Goal: Information Seeking & Learning: Find specific fact

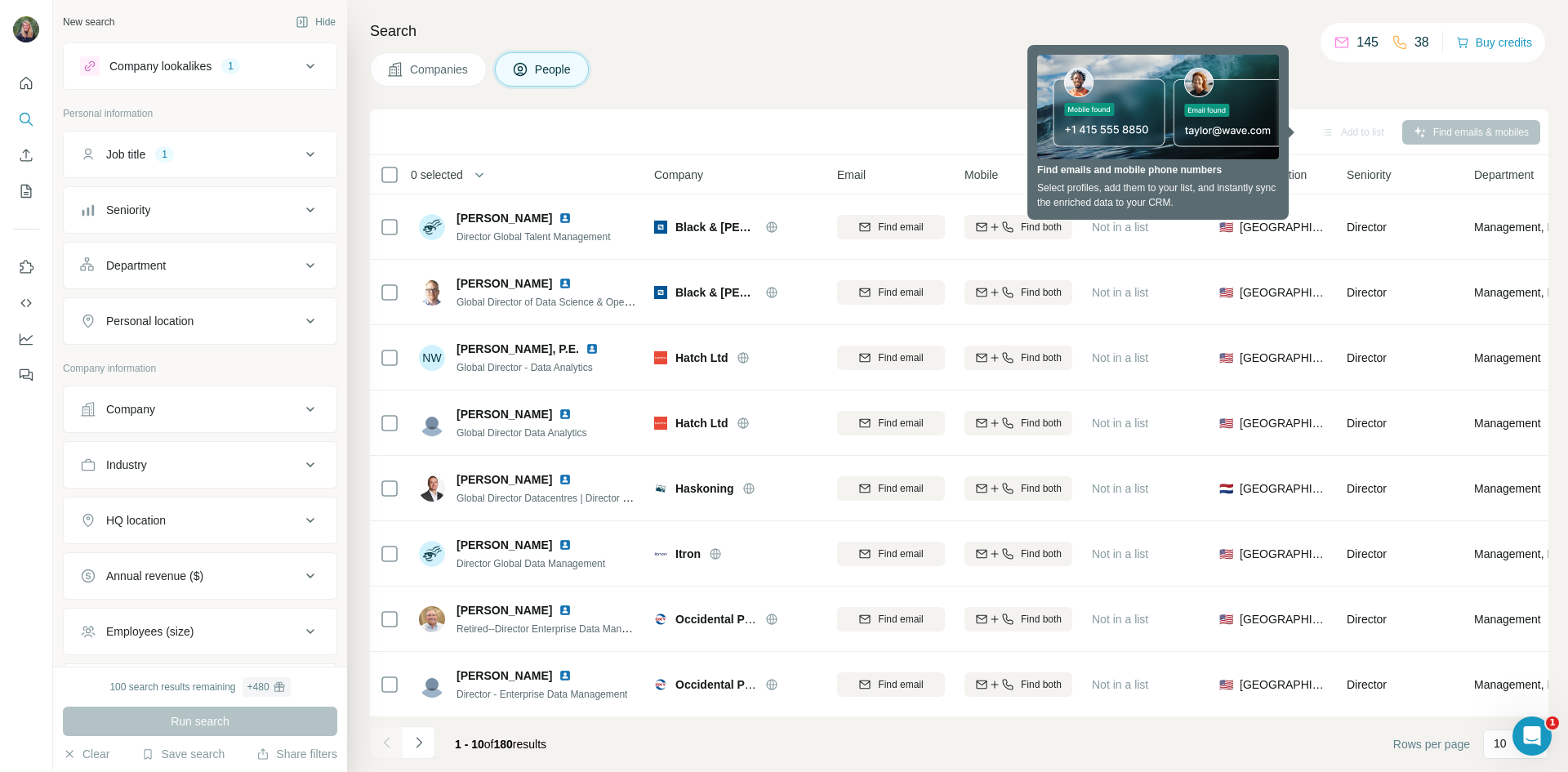
click at [898, 47] on div "Search Companies People Sync to Pipedrive Add to list Find emails & mobiles 0 s…" at bounding box center [957, 386] width 1221 height 772
click at [1373, 100] on div "Search Companies People Sync to Pipedrive Add to list Find emails & mobiles 0 s…" at bounding box center [957, 386] width 1221 height 772
click at [1268, 135] on div "Sync to Pipedrive Add to list Find emails & mobiles" at bounding box center [959, 131] width 1162 height 28
click at [1432, 79] on div "Companies People" at bounding box center [959, 69] width 1179 height 34
click at [1398, 133] on div "Sync to Pipedrive Add to list Find emails & mobiles" at bounding box center [959, 131] width 1162 height 28
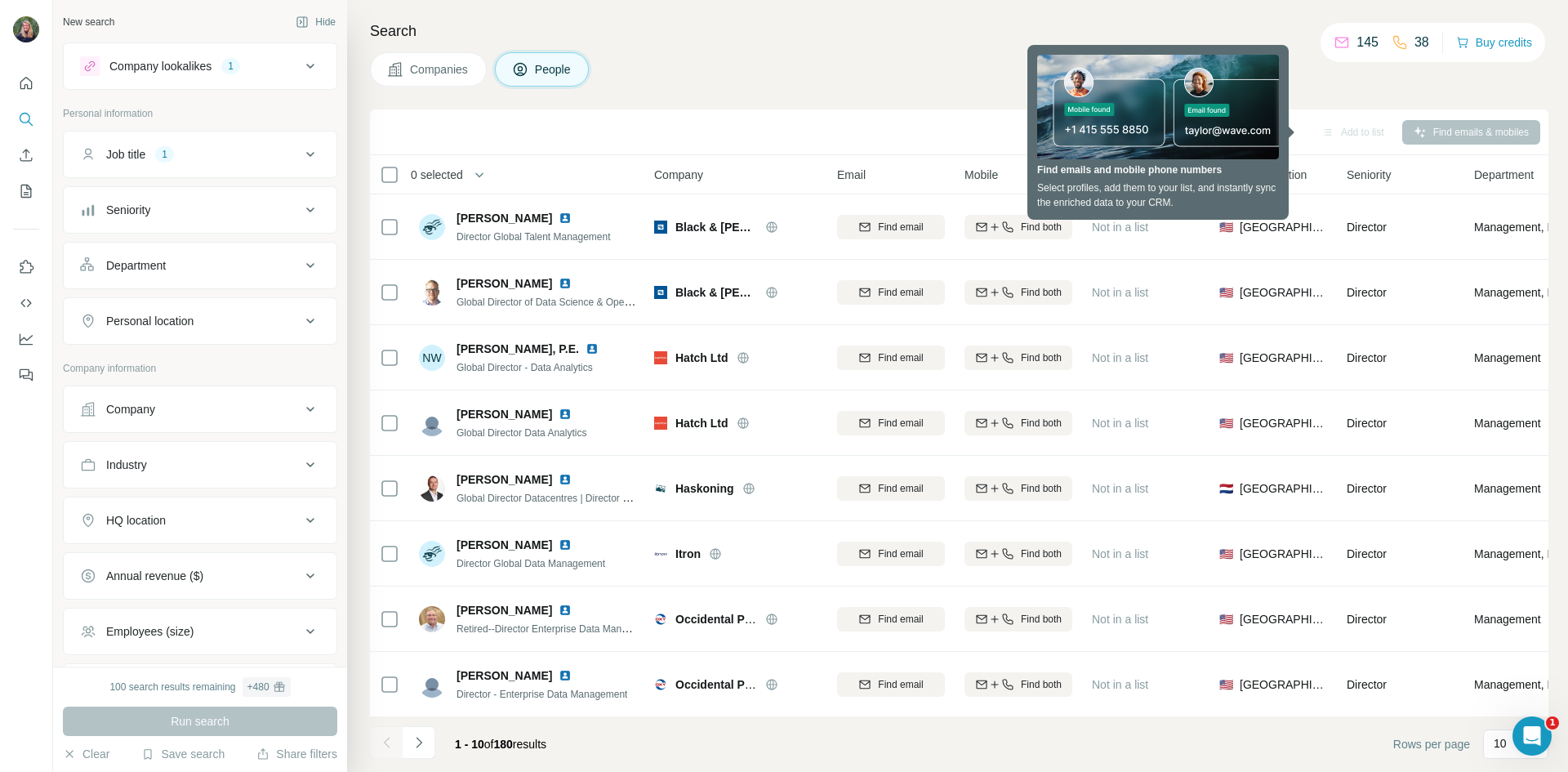
click at [1468, 129] on div "Sync to Pipedrive Add to list Find emails & mobiles" at bounding box center [959, 131] width 1162 height 28
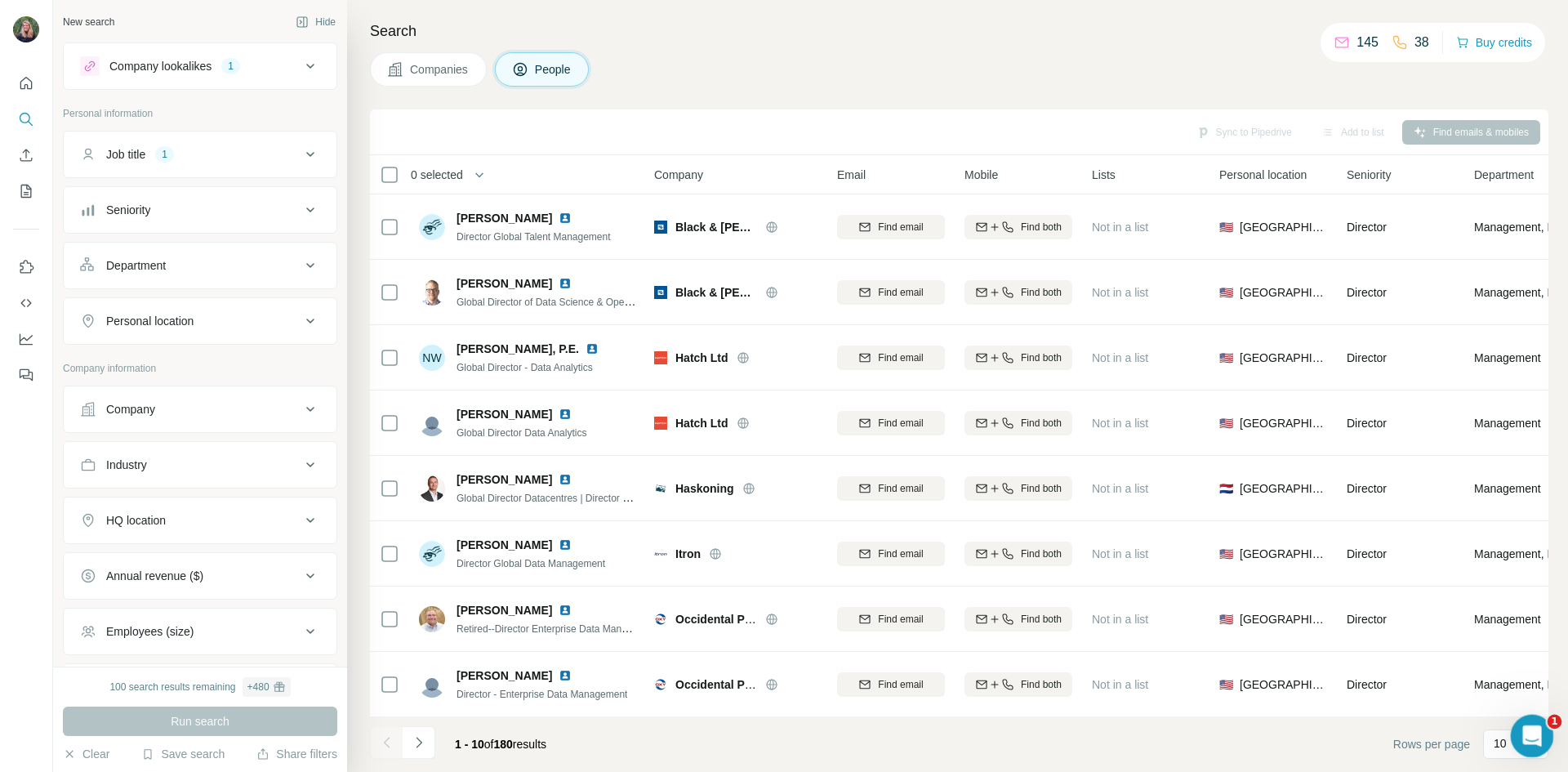
click at [1537, 745] on div "Open Intercom Messenger" at bounding box center [1529, 732] width 53 height 53
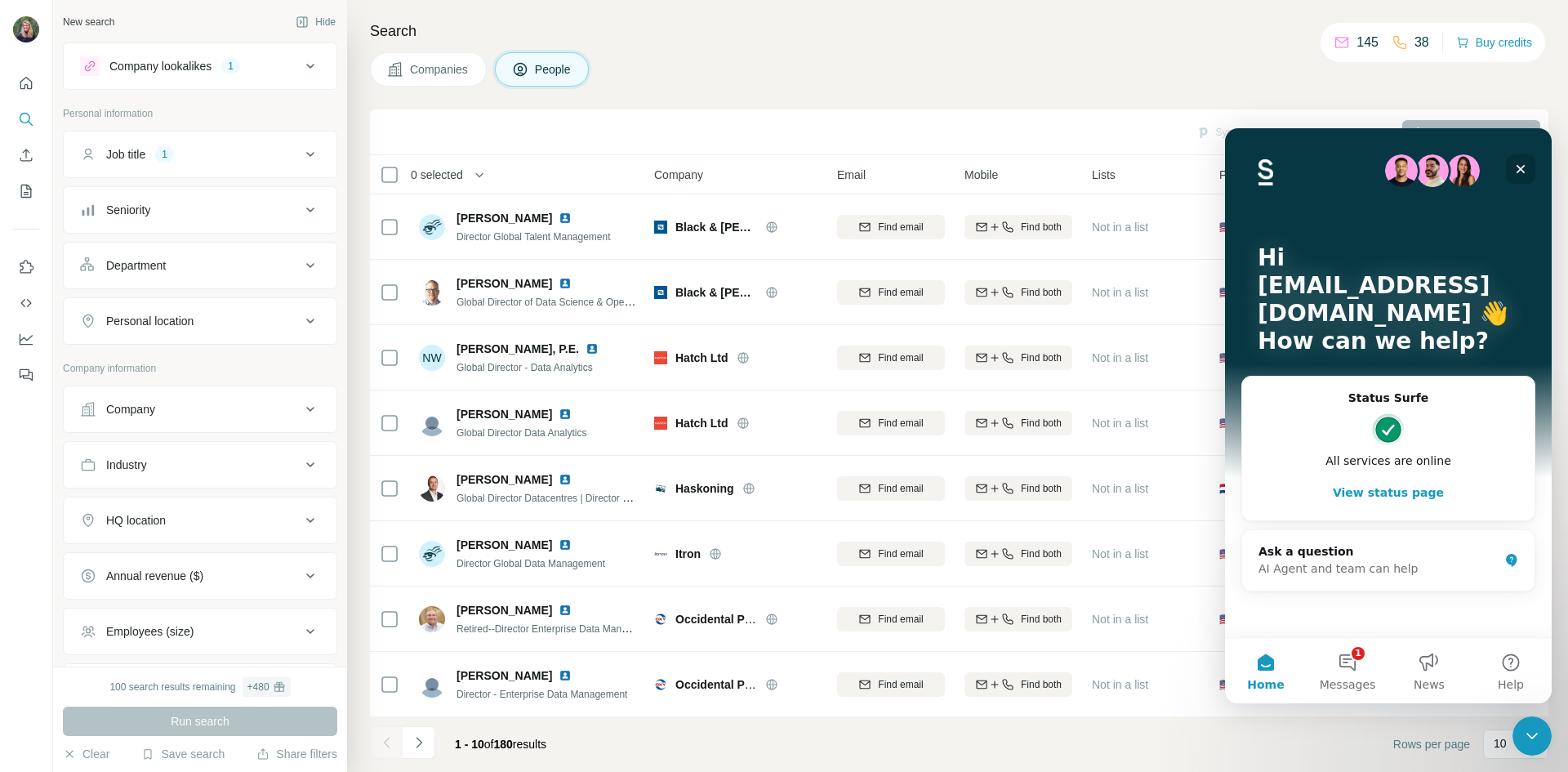
click at [1523, 176] on div "Close" at bounding box center [1520, 169] width 29 height 29
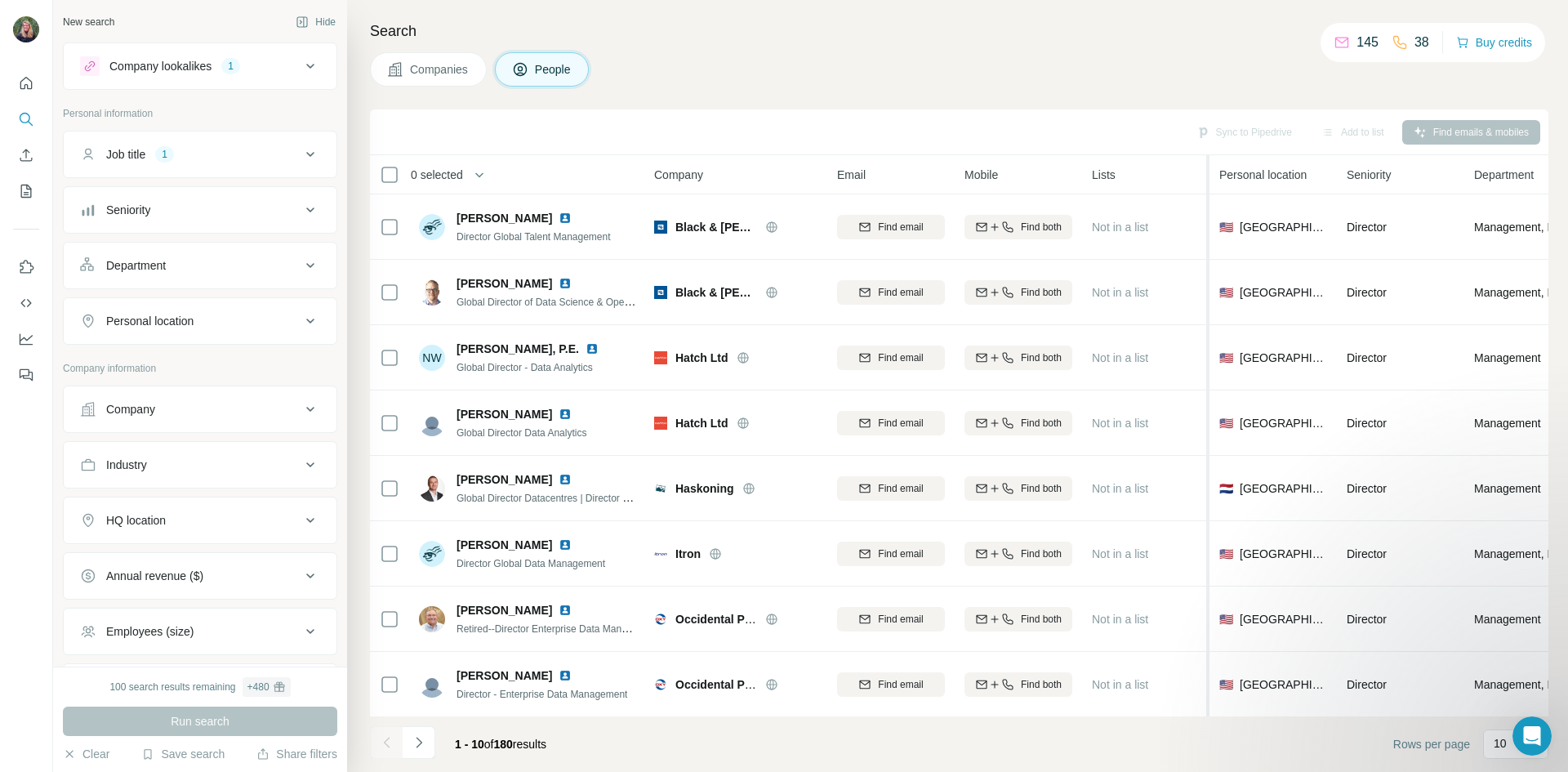
click at [1208, 172] on div at bounding box center [1206, 502] width 7 height 692
click at [1279, 175] on span "Personal location" at bounding box center [1264, 174] width 88 height 17
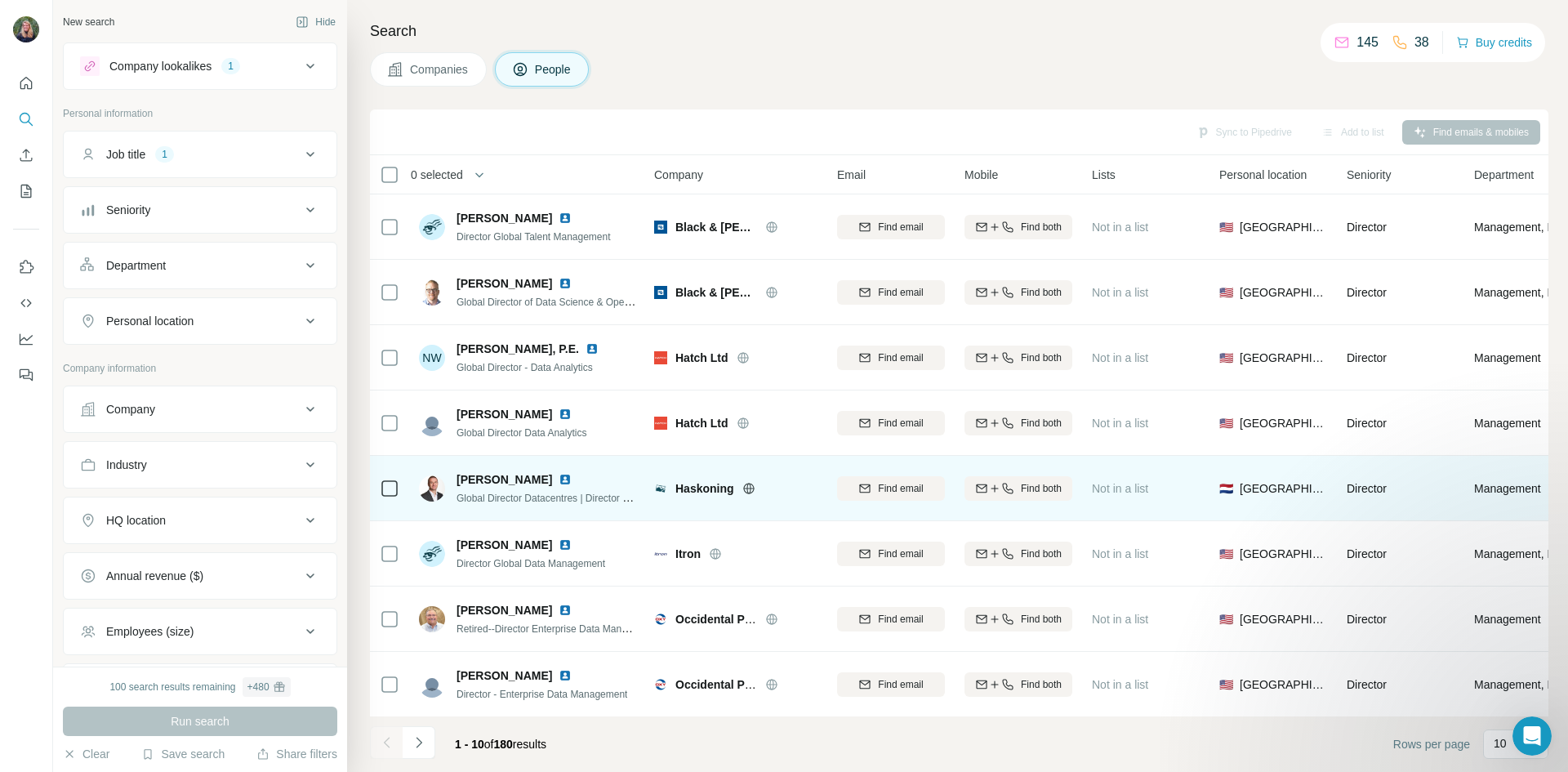
click at [527, 490] on div "Global Director Datacentres | Director Business Unit Mission Critical Facilities" at bounding box center [546, 497] width 180 height 17
click at [584, 498] on span "Global Director Datacentres | Director Business Unit Mission Critical Facilities" at bounding box center [624, 497] width 336 height 13
click at [558, 479] on img at bounding box center [564, 478] width 13 height 13
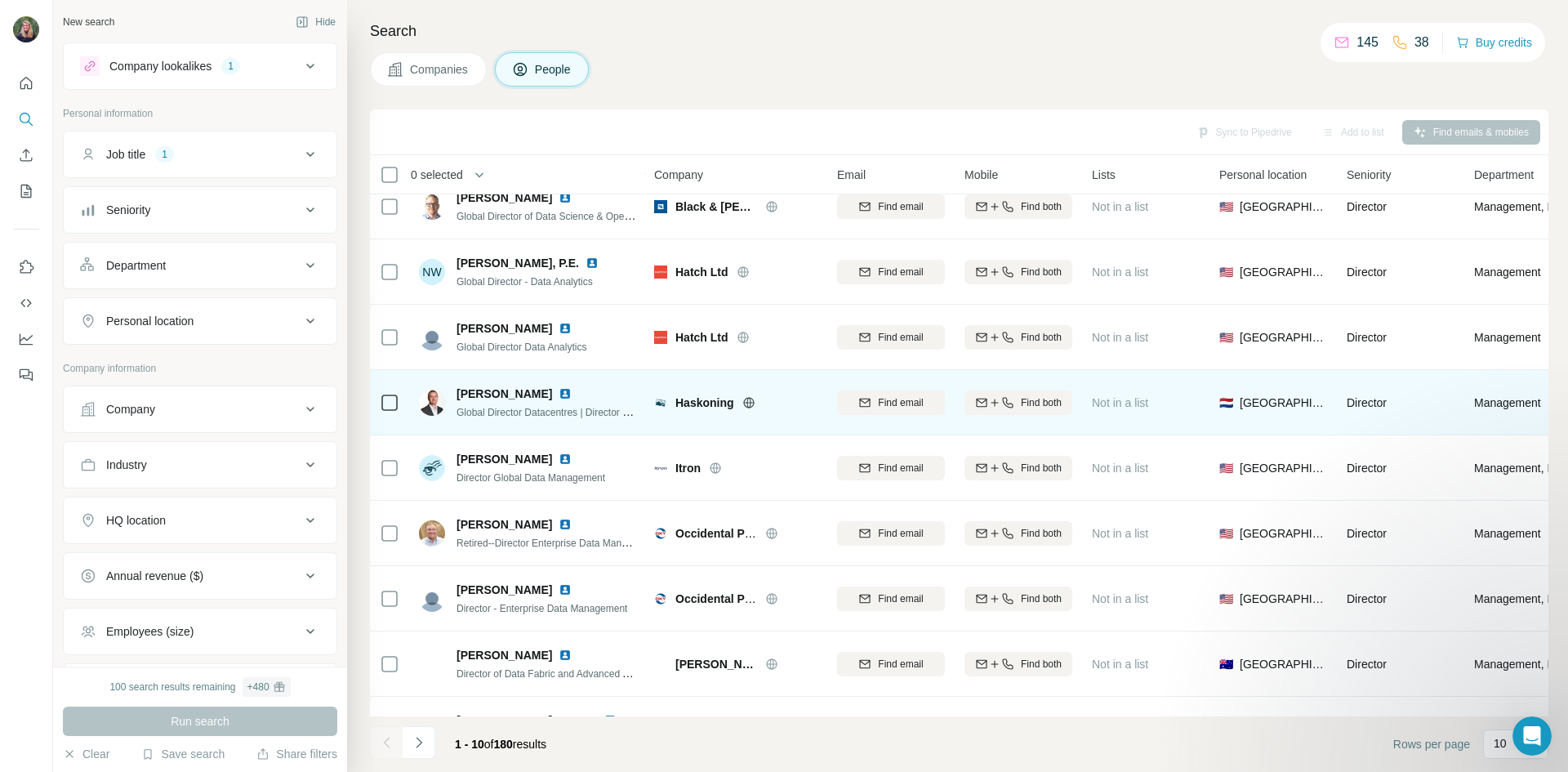
scroll to position [140, 0]
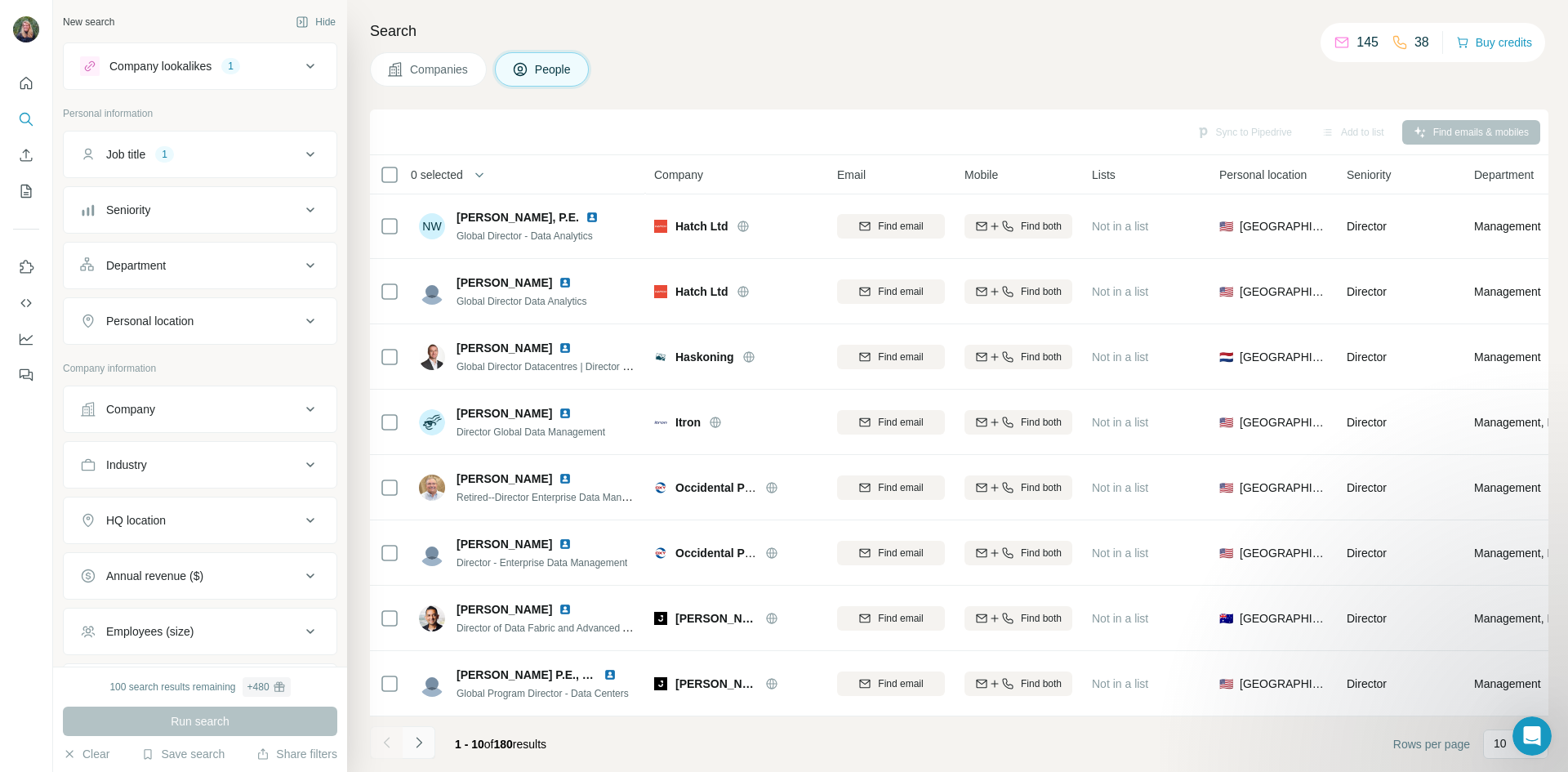
click at [425, 750] on icon "Navigate to next page" at bounding box center [418, 742] width 17 height 17
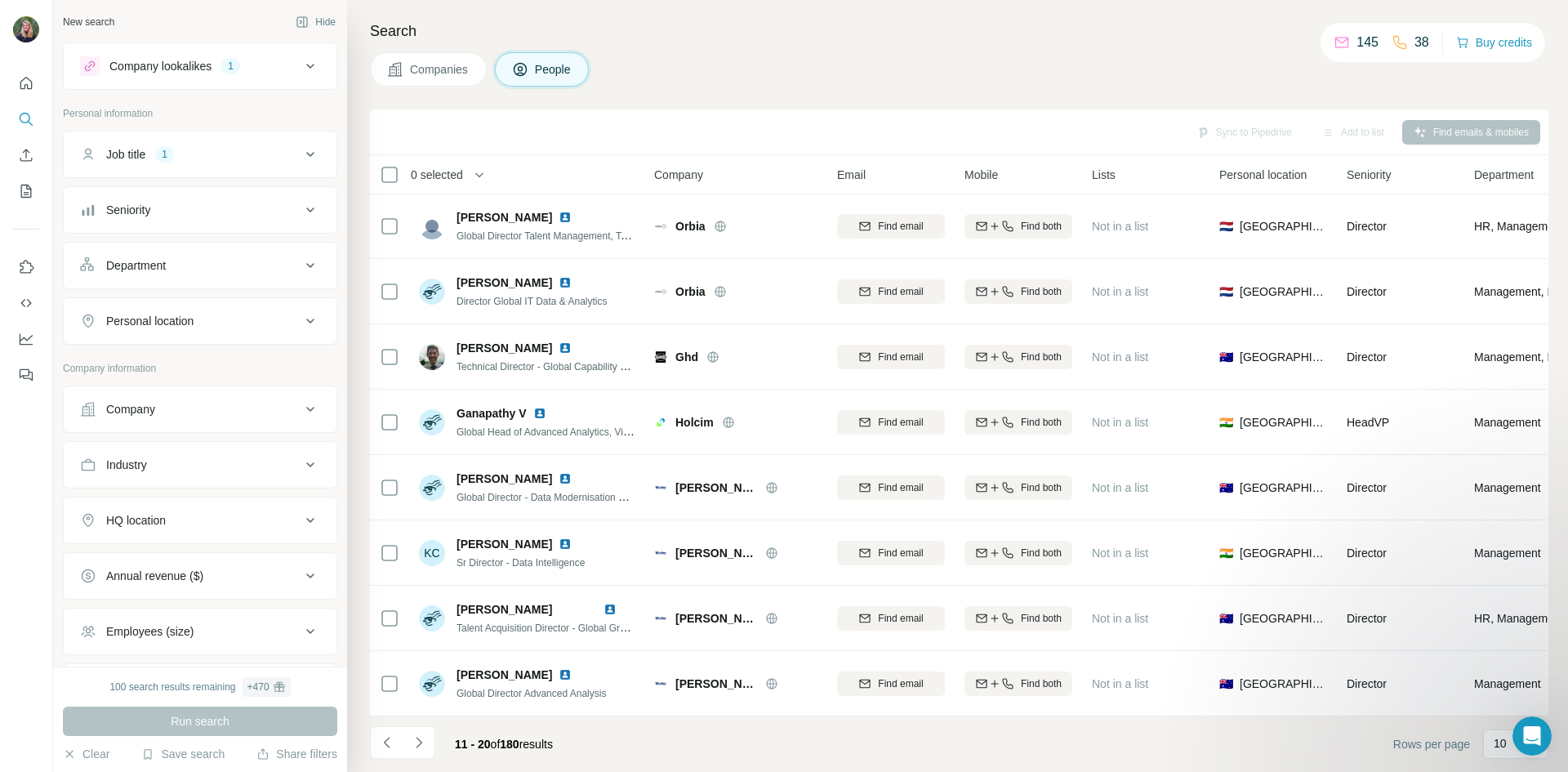
click at [222, 523] on div "HQ location" at bounding box center [190, 520] width 221 height 17
click at [193, 565] on input "text" at bounding box center [199, 561] width 240 height 29
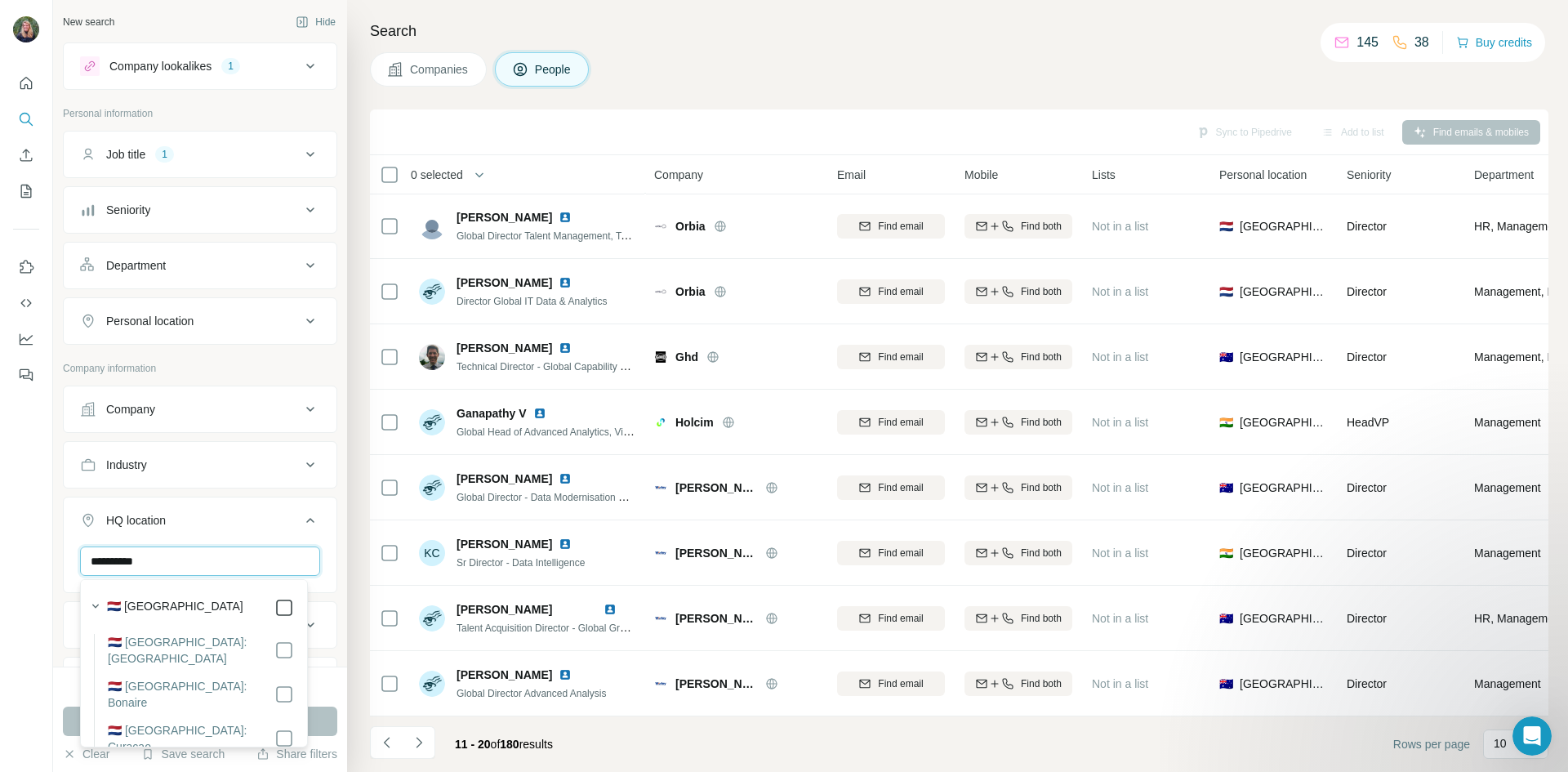
type input "**********"
click at [322, 722] on button "Run search" at bounding box center [200, 720] width 274 height 29
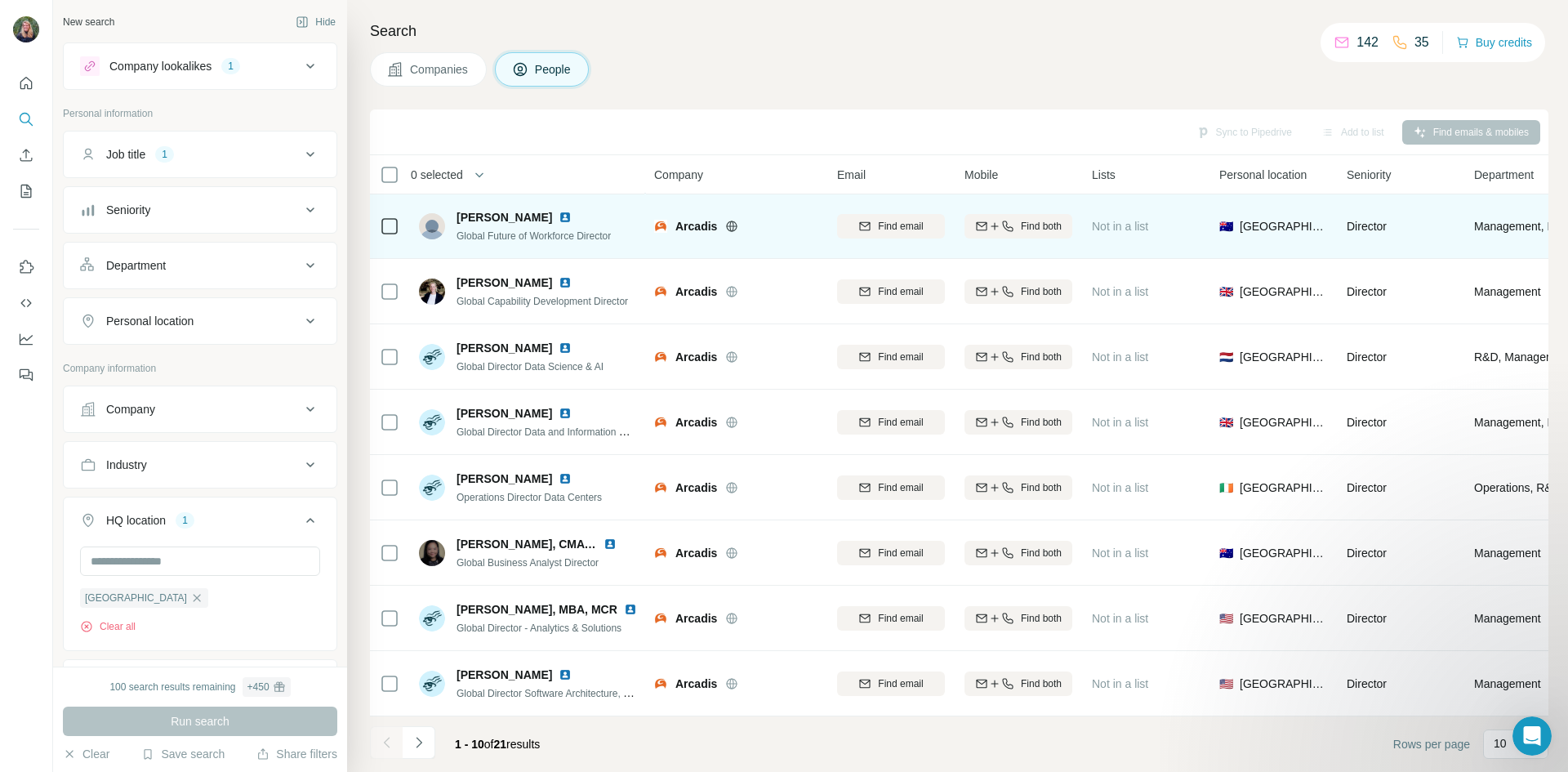
click at [558, 213] on img at bounding box center [564, 217] width 13 height 13
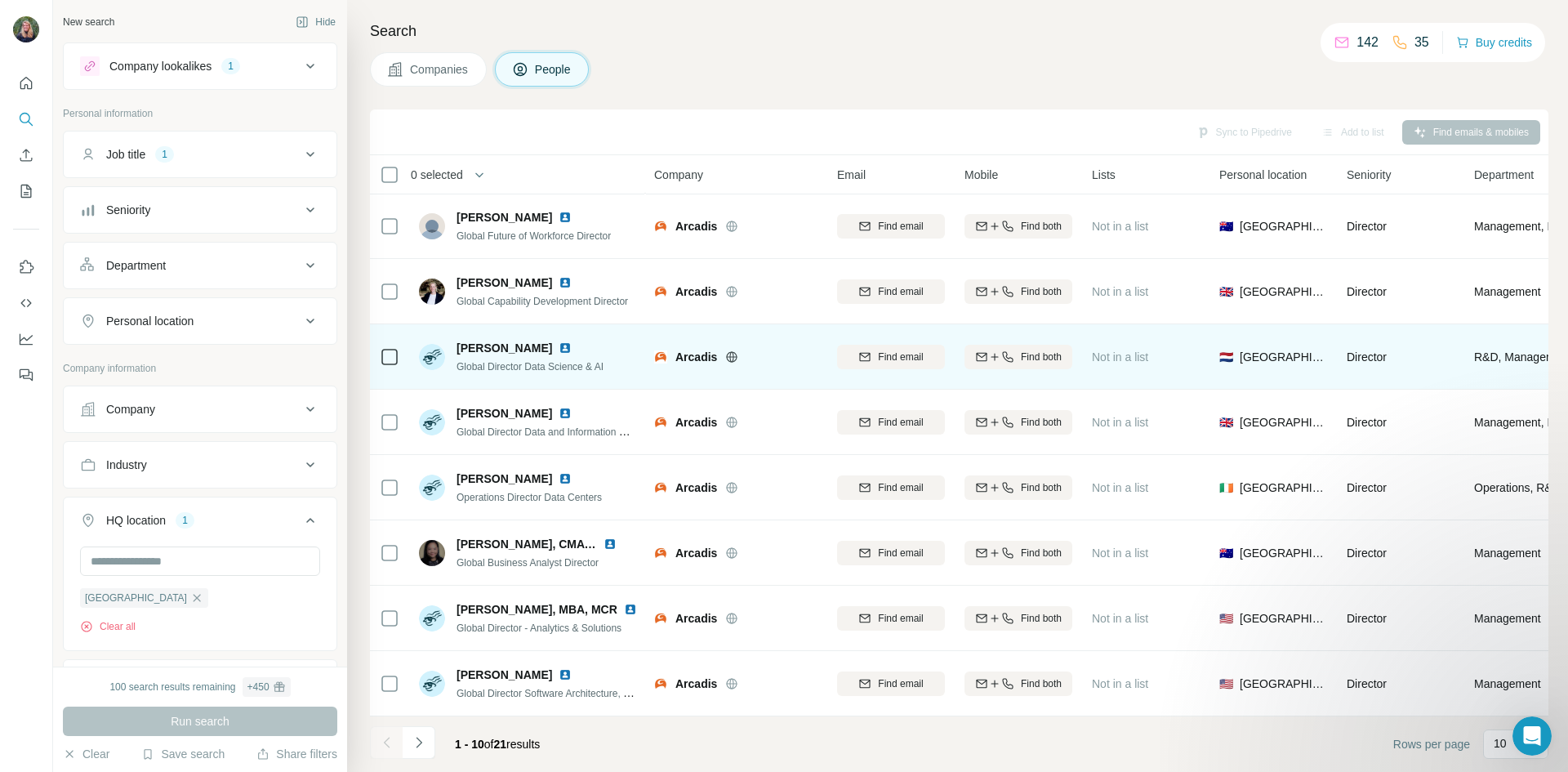
click at [558, 341] on img at bounding box center [564, 347] width 13 height 13
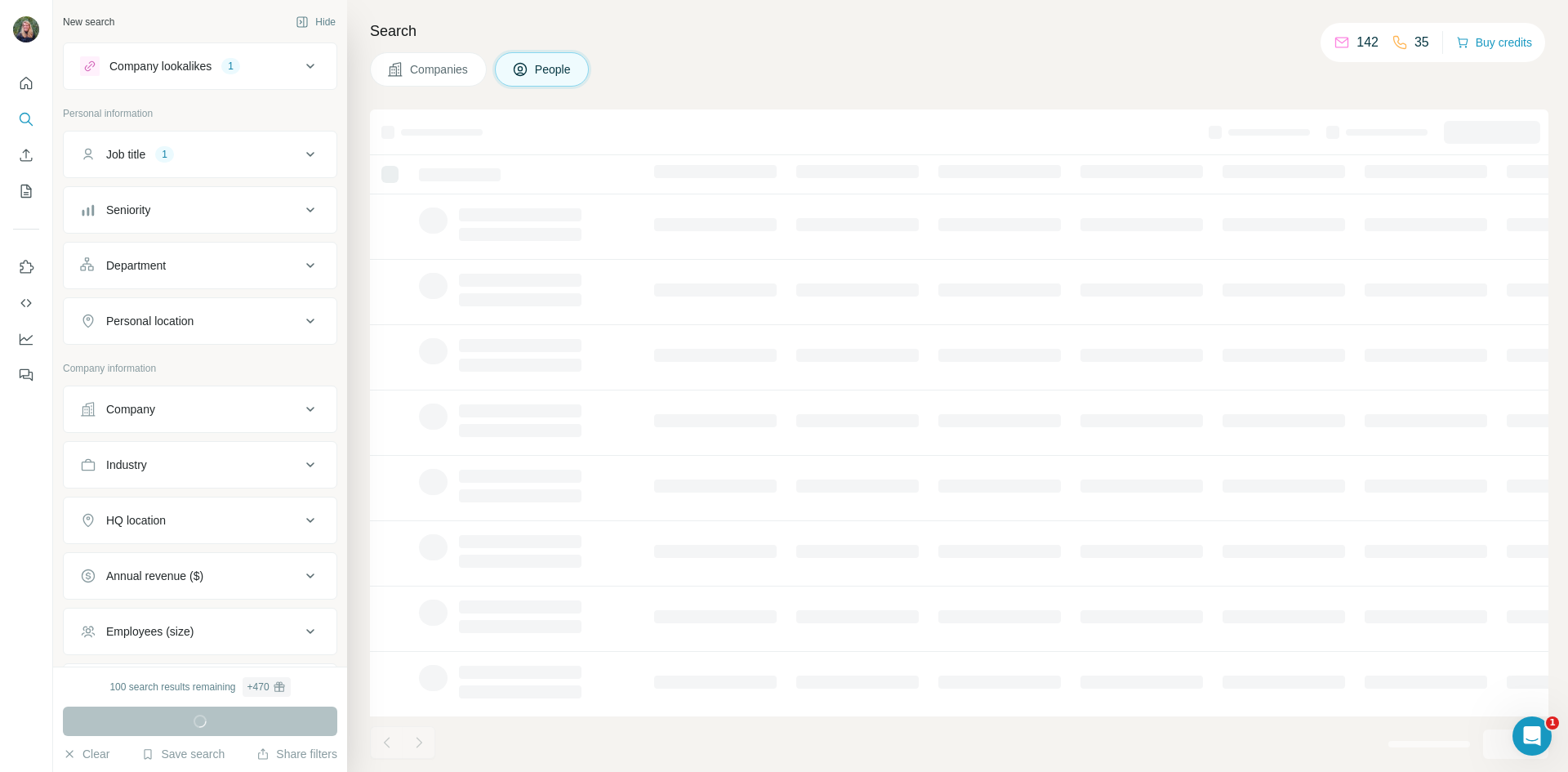
click at [280, 525] on div "HQ location" at bounding box center [190, 520] width 221 height 17
click at [232, 558] on input "text" at bounding box center [199, 561] width 240 height 29
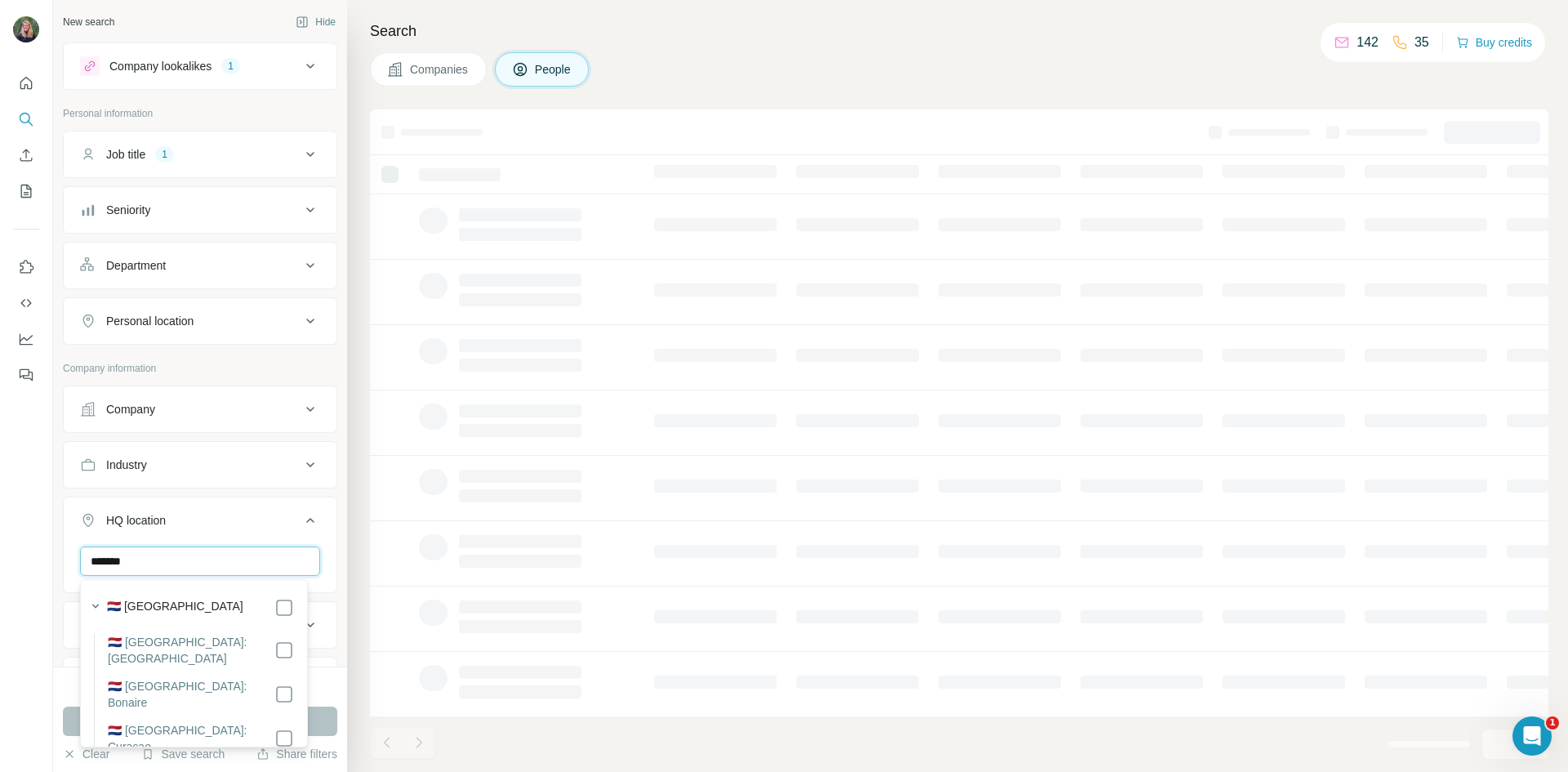
type input "*******"
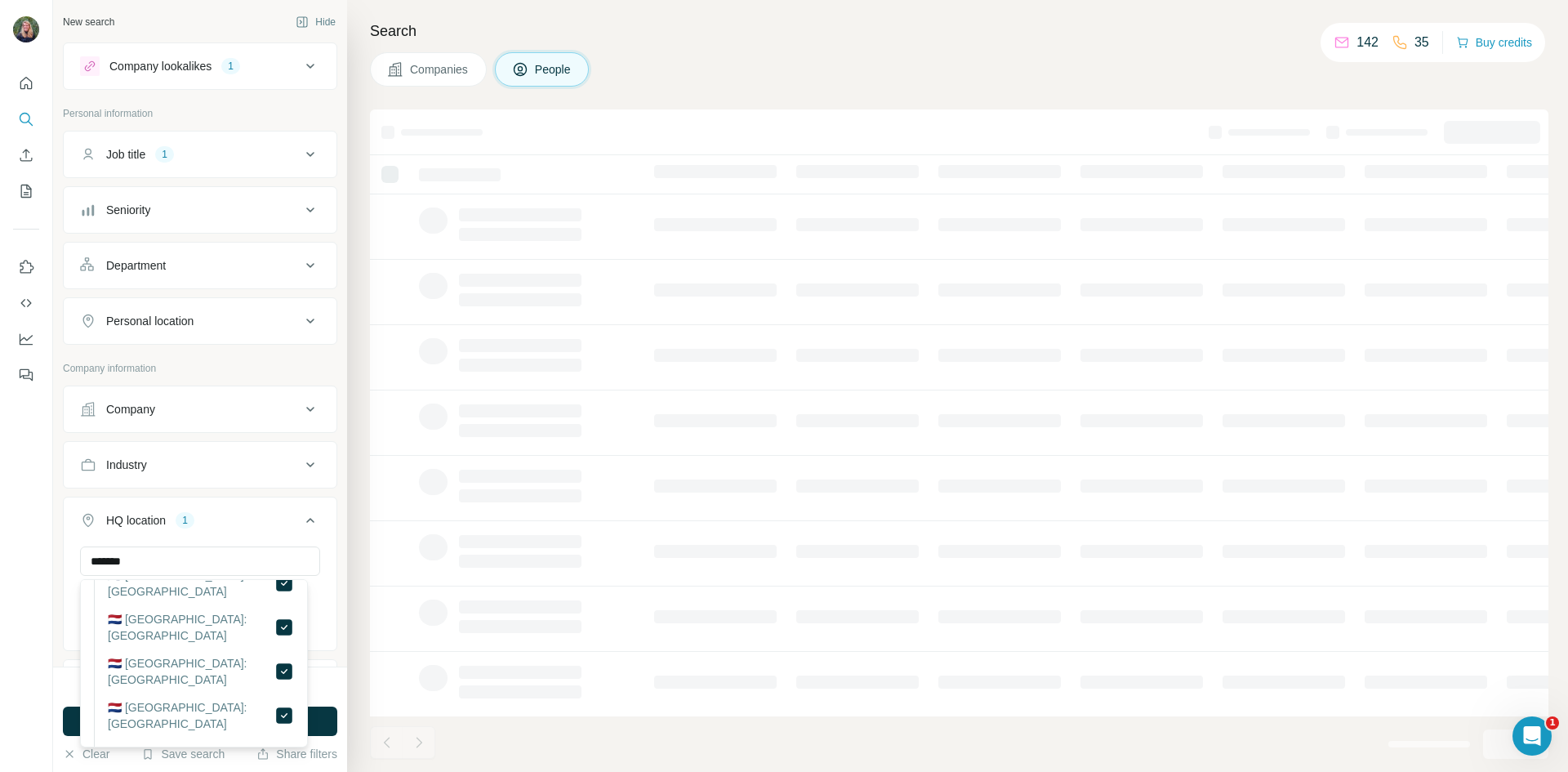
scroll to position [511, 0]
click at [327, 727] on button "Run search" at bounding box center [200, 720] width 274 height 29
